Goal: Find specific page/section: Find specific page/section

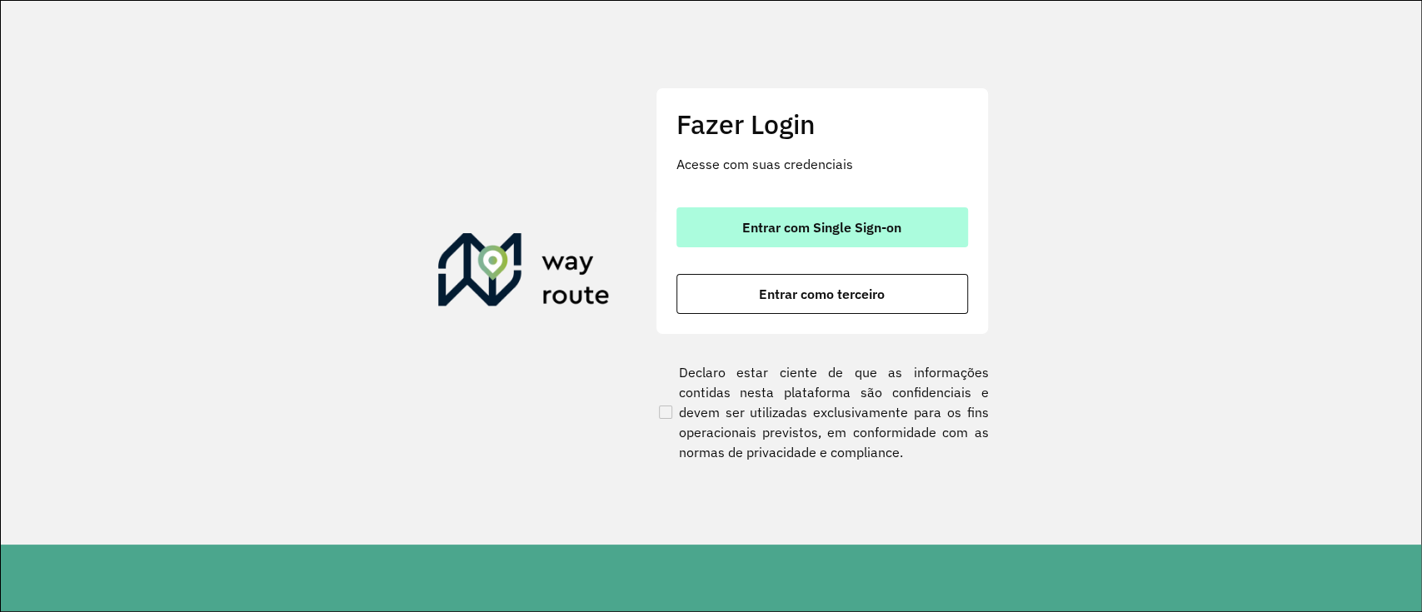
click at [886, 216] on button "Entrar com Single Sign-on" at bounding box center [822, 227] width 292 height 40
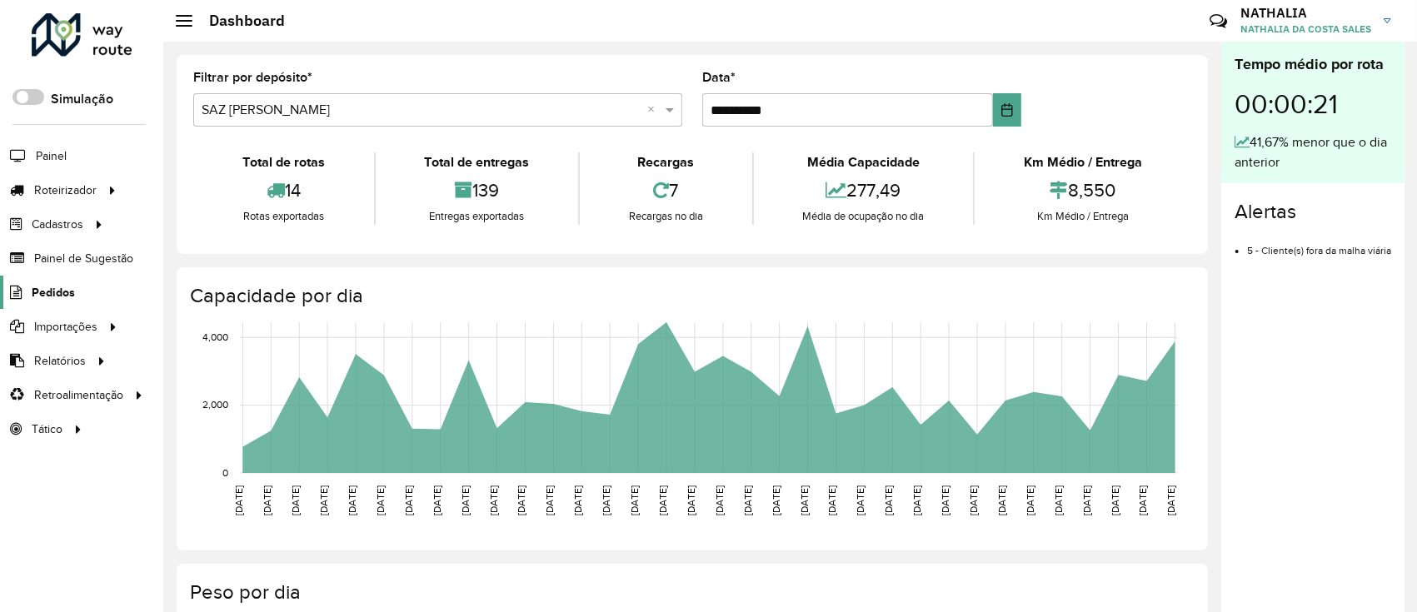
click at [35, 292] on span "Pedidos" at bounding box center [53, 292] width 43 height 17
